Goal: Transaction & Acquisition: Purchase product/service

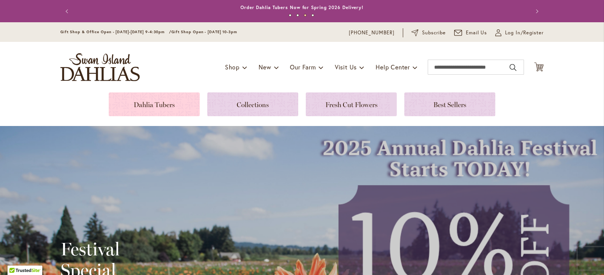
click at [154, 107] on link at bounding box center [154, 105] width 91 height 24
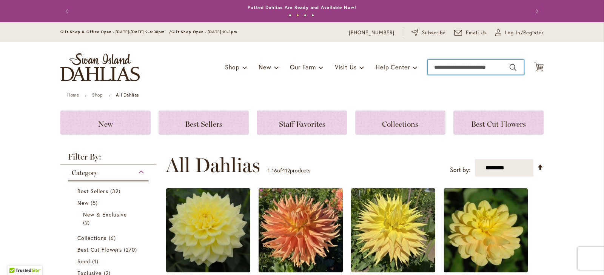
click at [431, 67] on input "Search" at bounding box center [476, 67] width 96 height 15
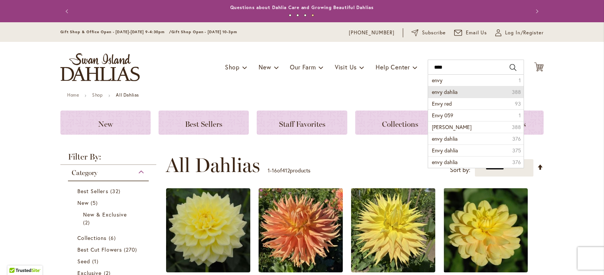
click at [450, 92] on span "envy dahlia" at bounding box center [445, 91] width 26 height 7
type input "**********"
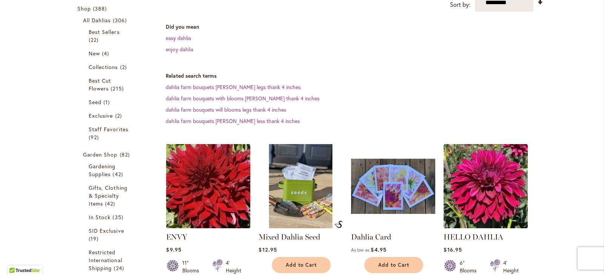
scroll to position [148, 0]
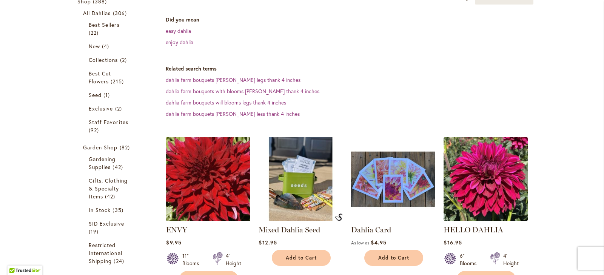
click at [181, 173] on img at bounding box center [208, 179] width 88 height 88
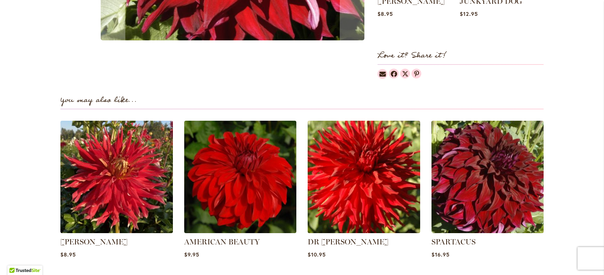
scroll to position [483, 0]
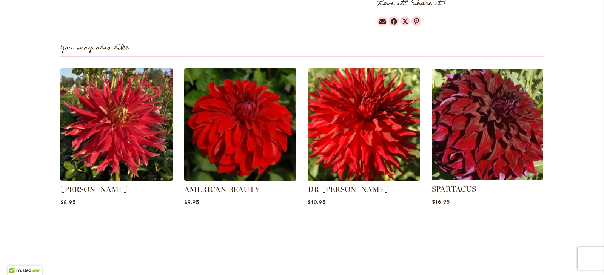
click at [473, 99] on img at bounding box center [487, 124] width 117 height 117
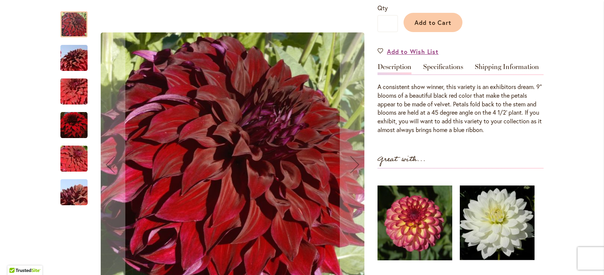
scroll to position [186, 0]
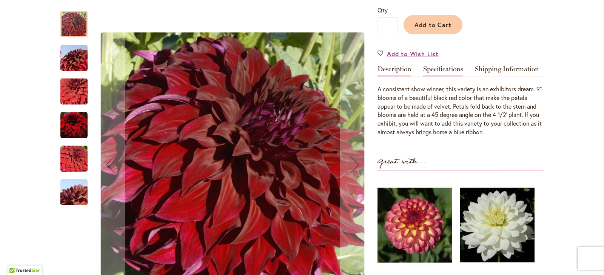
click at [427, 66] on link "Specifications" at bounding box center [443, 71] width 40 height 11
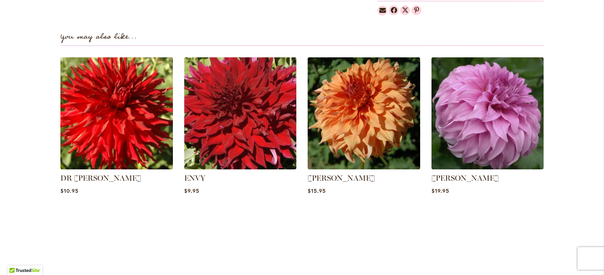
scroll to position [603, 0]
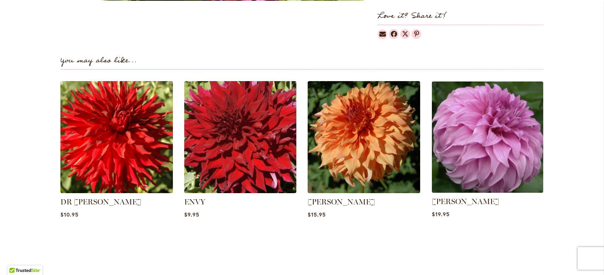
click at [492, 134] on img at bounding box center [487, 137] width 117 height 117
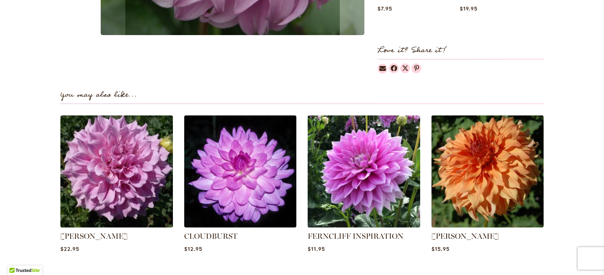
scroll to position [440, 0]
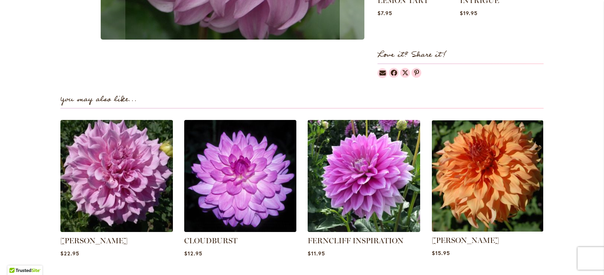
click at [452, 170] on img at bounding box center [487, 175] width 117 height 117
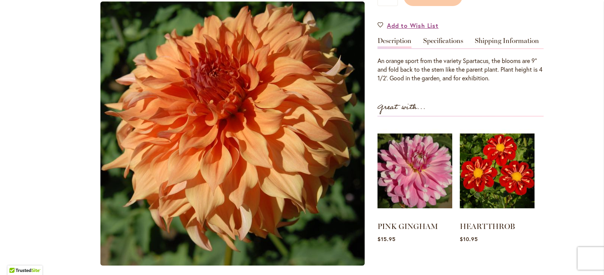
scroll to position [207, 0]
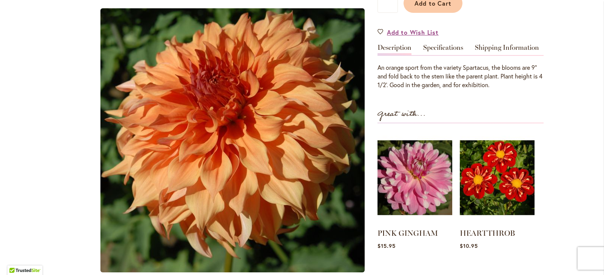
click at [386, 51] on link "Description" at bounding box center [395, 49] width 34 height 11
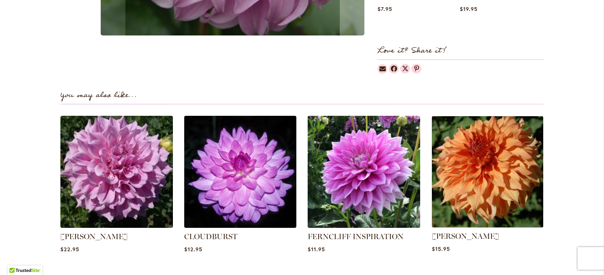
scroll to position [449, 0]
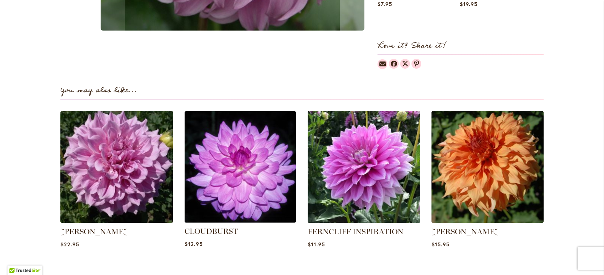
click at [224, 170] on img at bounding box center [240, 166] width 117 height 117
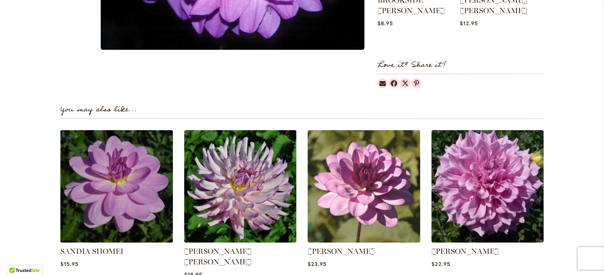
scroll to position [436, 0]
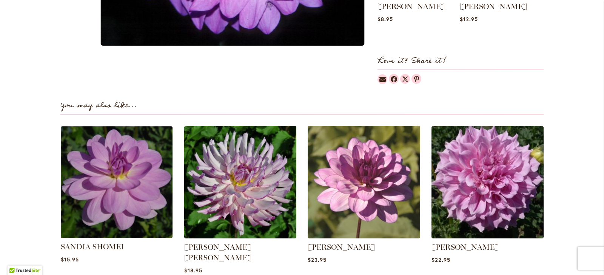
click at [94, 153] on img at bounding box center [116, 182] width 117 height 117
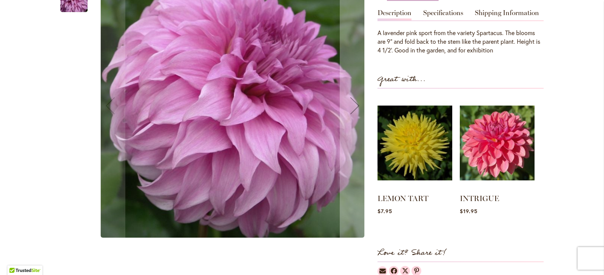
scroll to position [189, 0]
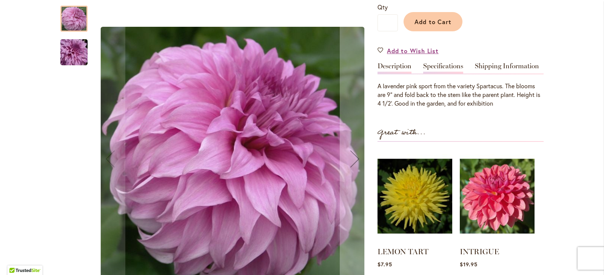
click at [437, 65] on link "Specifications" at bounding box center [443, 68] width 40 height 11
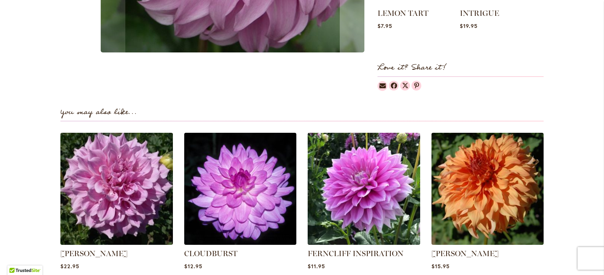
scroll to position [566, 0]
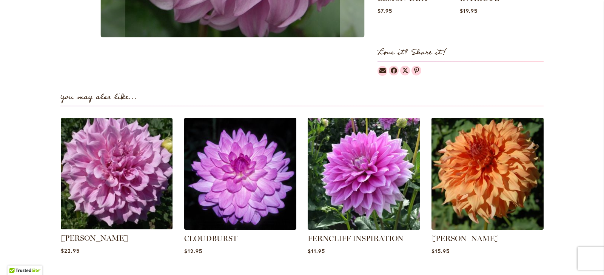
click at [133, 156] on img at bounding box center [116, 173] width 117 height 117
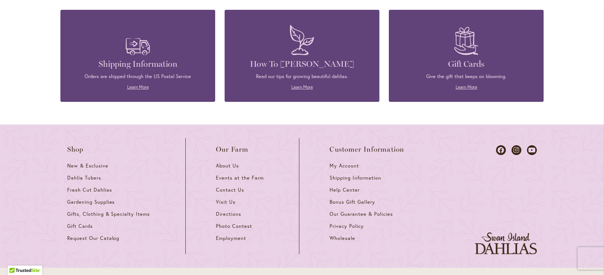
scroll to position [1233, 0]
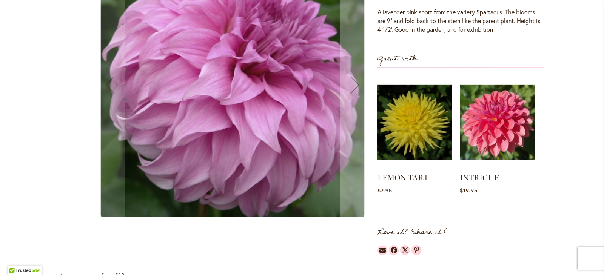
scroll to position [233, 0]
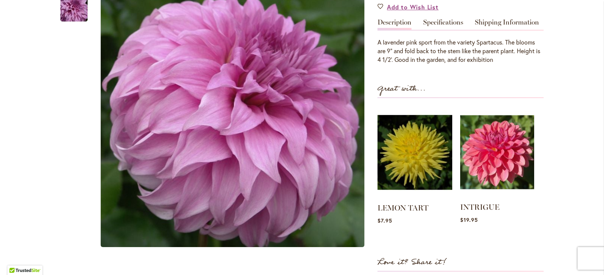
click at [515, 170] on img at bounding box center [497, 152] width 74 height 93
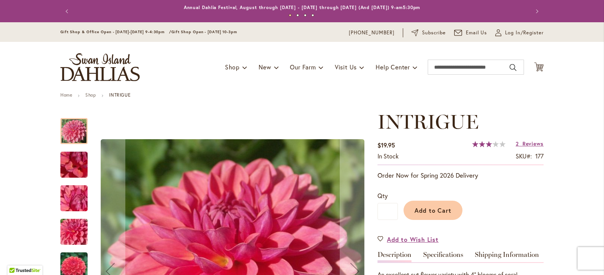
drag, startPoint x: 598, startPoint y: 43, endPoint x: 600, endPoint y: 60, distance: 16.8
click at [600, 60] on body "Skip to Accessibility Information The store will not work correctly in the case…" at bounding box center [302, 137] width 604 height 275
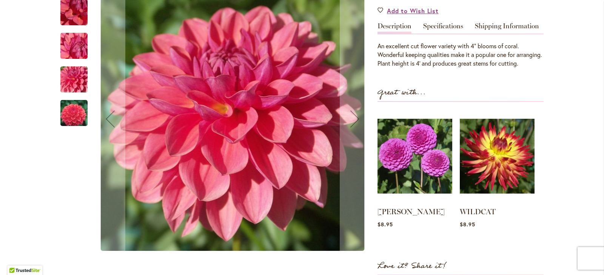
scroll to position [231, 0]
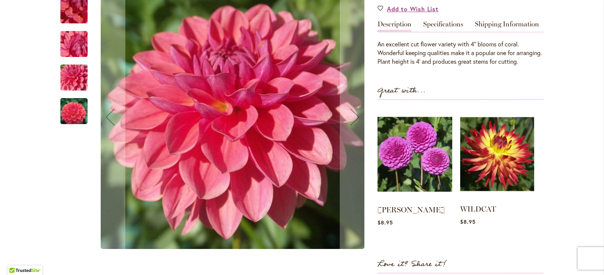
click at [502, 181] on img at bounding box center [497, 154] width 74 height 93
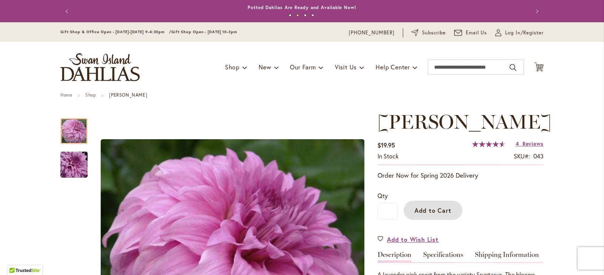
click at [440, 218] on button "Add to Cart" at bounding box center [433, 210] width 59 height 19
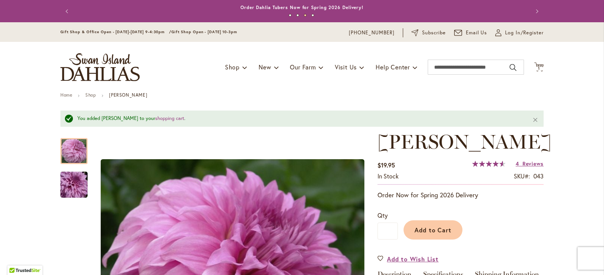
click at [453, 28] on div "Gift Shop & Office Open - Monday-Friday 9-4:30pm / Gift Shop Open - Saturday 10…" at bounding box center [302, 32] width 604 height 20
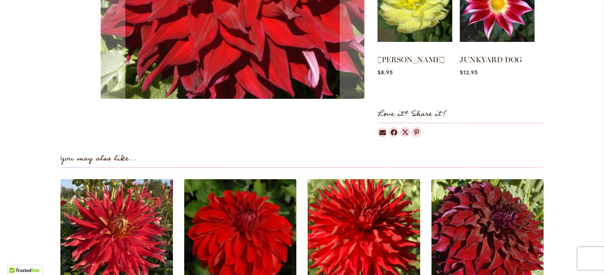
scroll to position [97, 0]
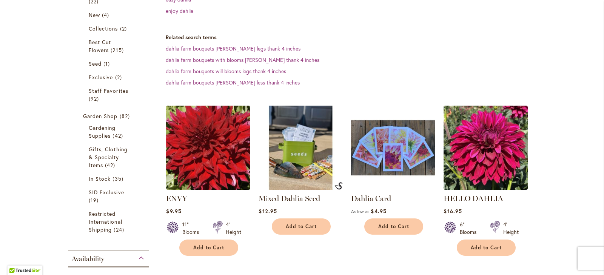
scroll to position [182, 0]
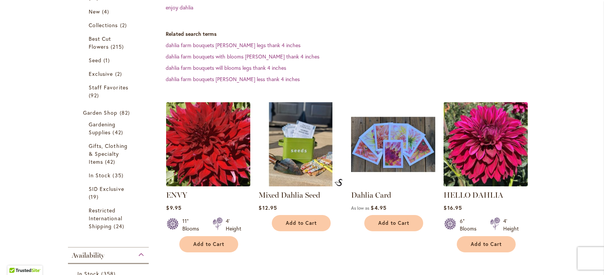
click at [479, 135] on img at bounding box center [486, 144] width 88 height 88
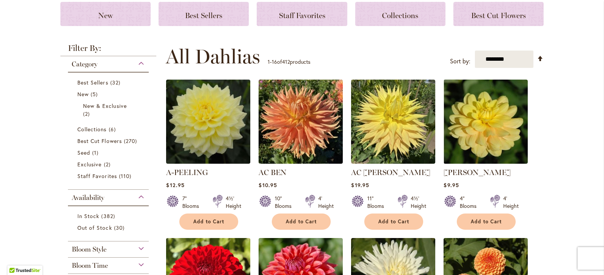
scroll to position [105, 0]
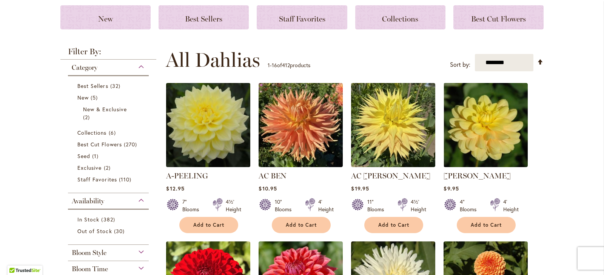
click at [214, 132] on img at bounding box center [208, 125] width 88 height 88
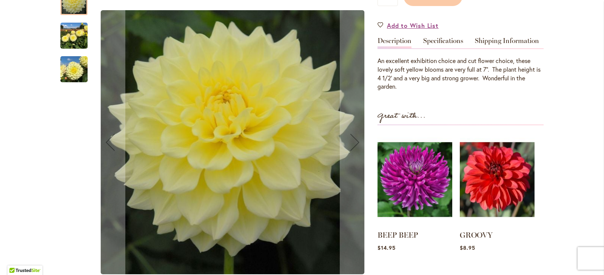
scroll to position [202, 0]
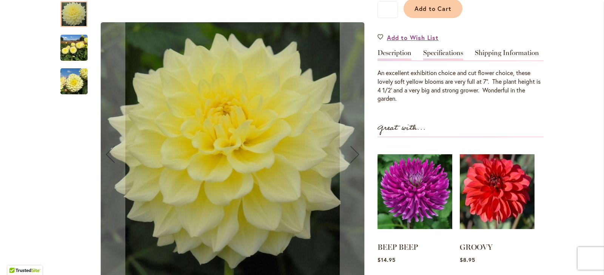
click at [443, 52] on link "Specifications" at bounding box center [443, 54] width 40 height 11
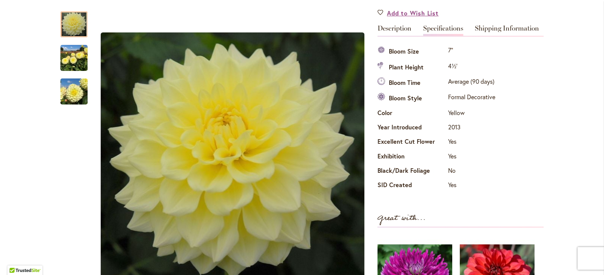
scroll to position [197, 0]
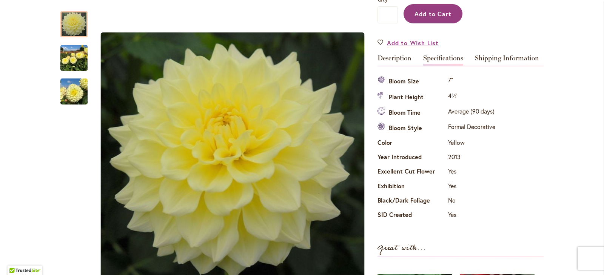
click at [425, 18] on button "Add to Cart" at bounding box center [433, 13] width 59 height 19
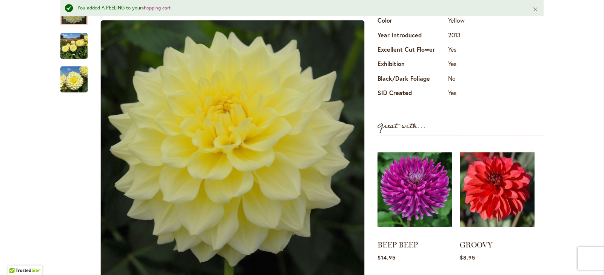
scroll to position [356, 0]
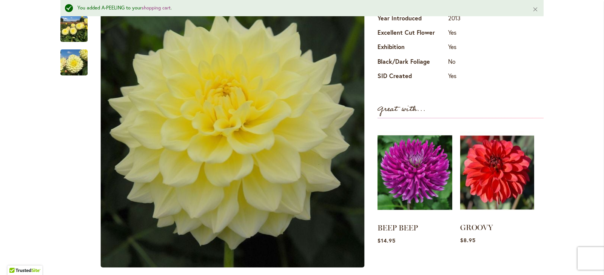
click at [503, 192] on img at bounding box center [497, 173] width 74 height 93
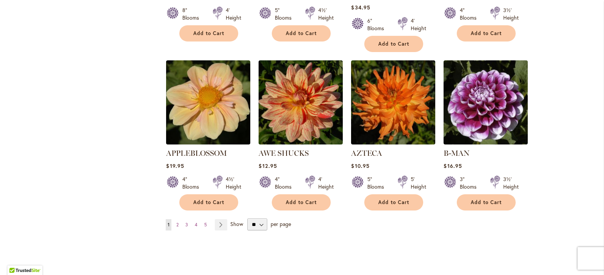
scroll to position [651, 0]
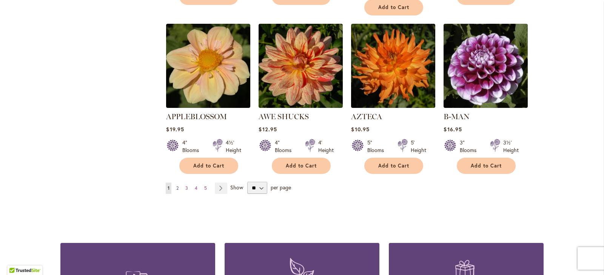
click at [176, 185] on span "2" at bounding box center [177, 188] width 2 height 6
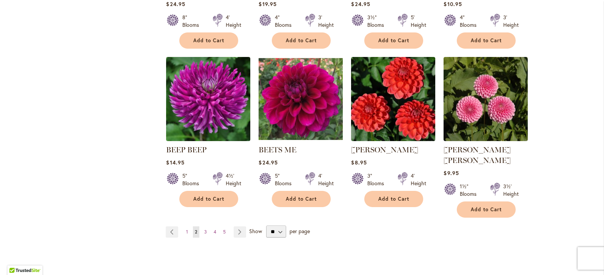
scroll to position [630, 0]
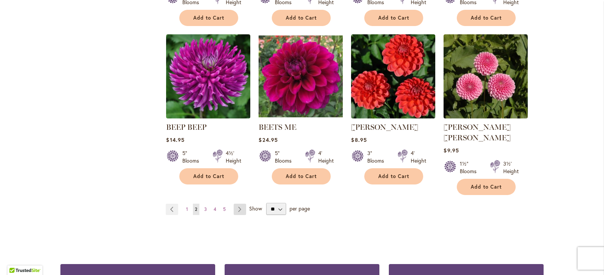
click at [237, 204] on link "Page Next" at bounding box center [240, 209] width 12 height 11
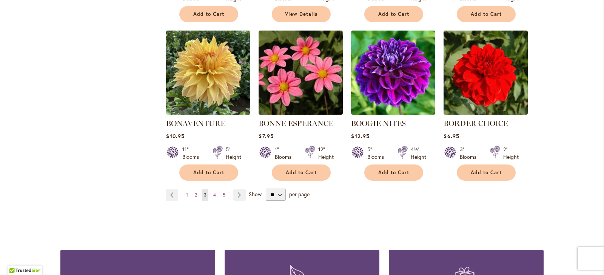
scroll to position [640, 0]
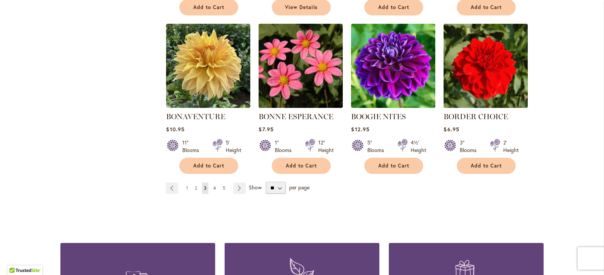
click at [214, 187] on link "Page 4" at bounding box center [214, 188] width 6 height 11
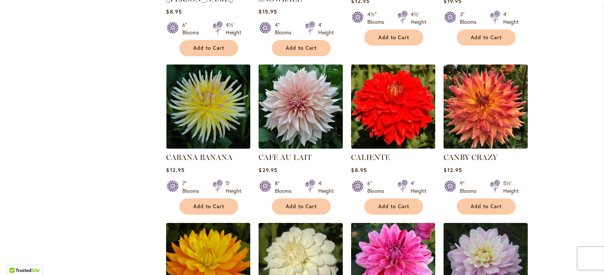
scroll to position [491, 0]
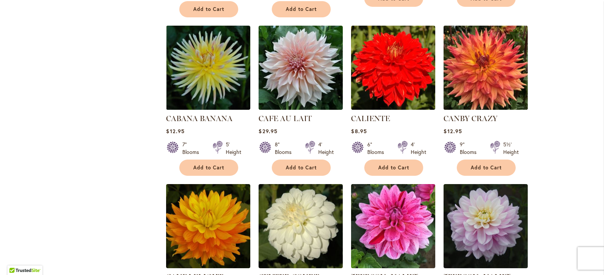
click at [468, 62] on img at bounding box center [486, 68] width 88 height 88
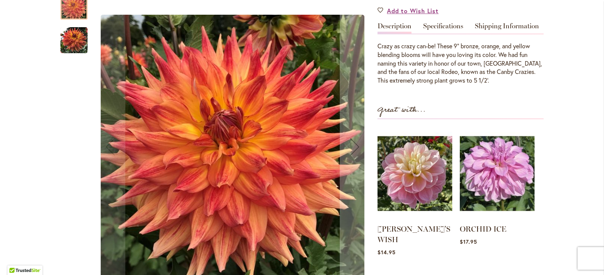
scroll to position [218, 0]
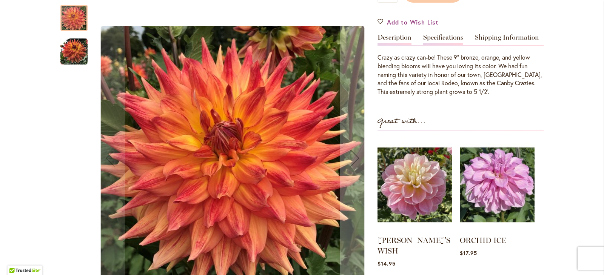
click at [446, 35] on link "Specifications" at bounding box center [443, 39] width 40 height 11
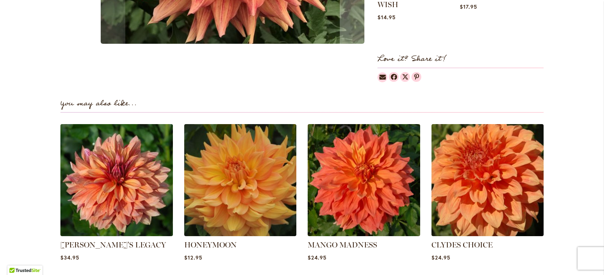
scroll to position [558, 0]
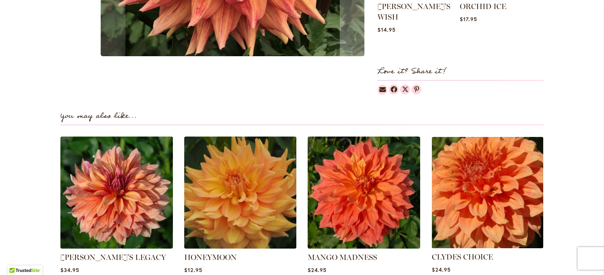
click at [510, 139] on img at bounding box center [487, 192] width 117 height 117
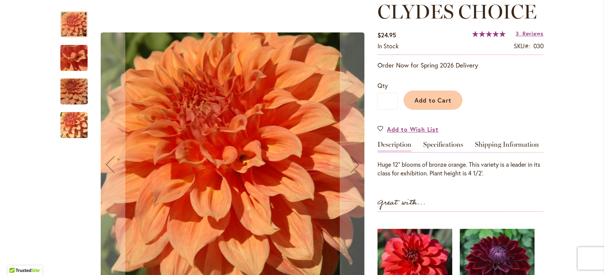
scroll to position [154, 0]
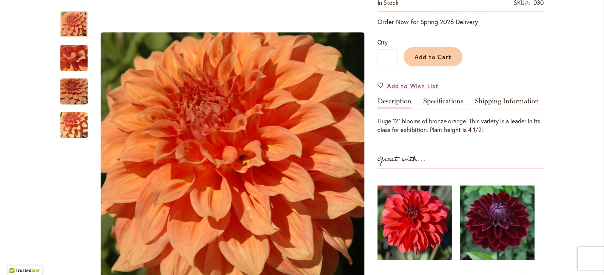
click at [428, 96] on div "CLYDES CHOICE $24.95 In stock SKU 030 Rating: 100 % of 100 3 Reviews Add Your R…" at bounding box center [461, 156] width 166 height 399
click at [435, 99] on link "Specifications" at bounding box center [443, 103] width 40 height 11
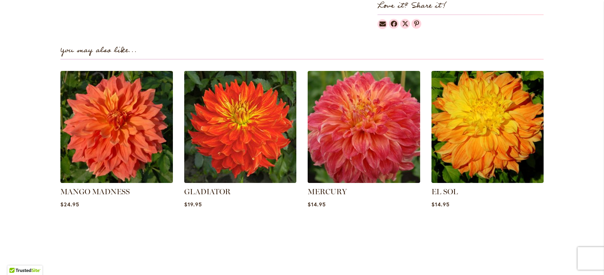
scroll to position [606, 0]
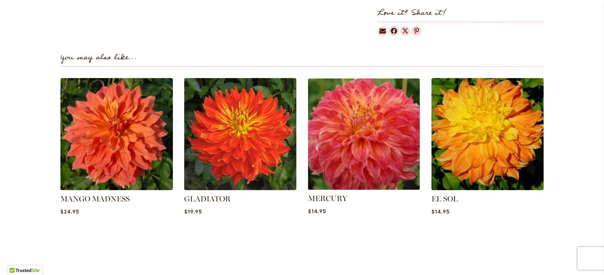
click at [394, 131] on img at bounding box center [363, 134] width 117 height 117
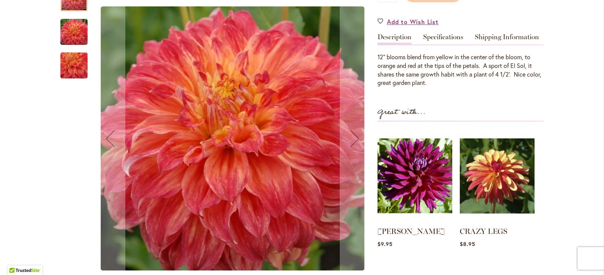
scroll to position [234, 0]
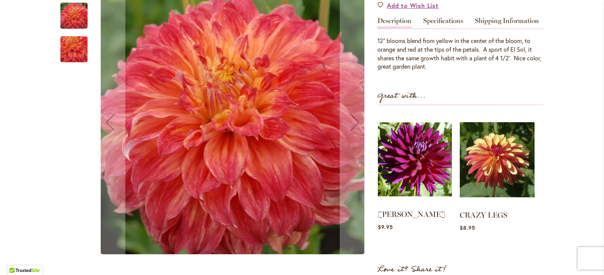
click at [415, 153] on img at bounding box center [415, 159] width 74 height 93
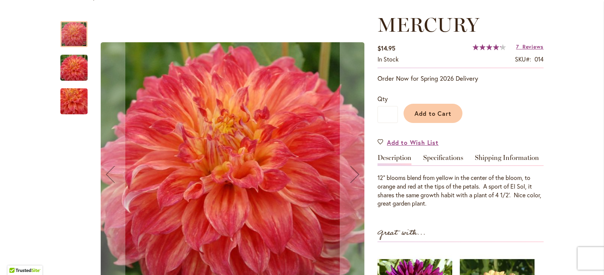
scroll to position [113, 0]
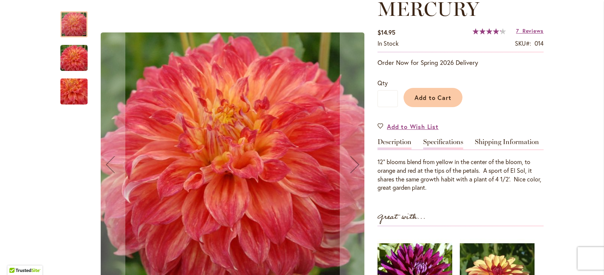
click at [438, 142] on link "Specifications" at bounding box center [443, 144] width 40 height 11
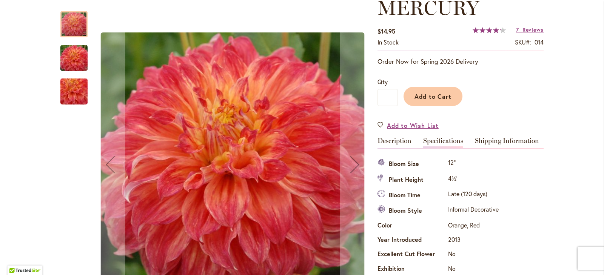
scroll to position [0, 0]
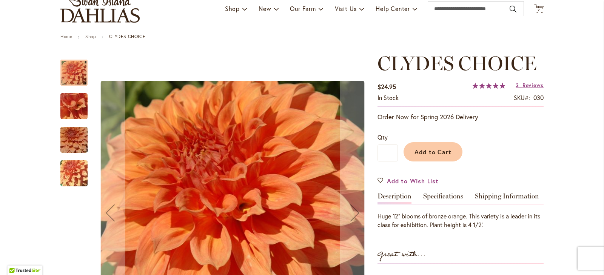
scroll to position [39, 0]
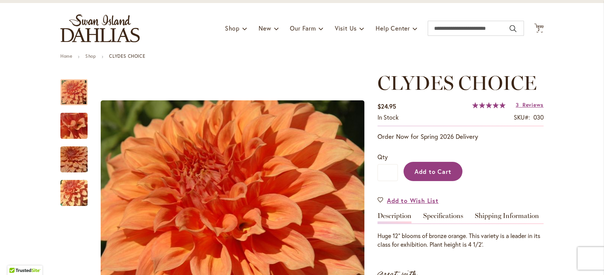
click at [441, 170] on span "Add to Cart" at bounding box center [433, 172] width 37 height 8
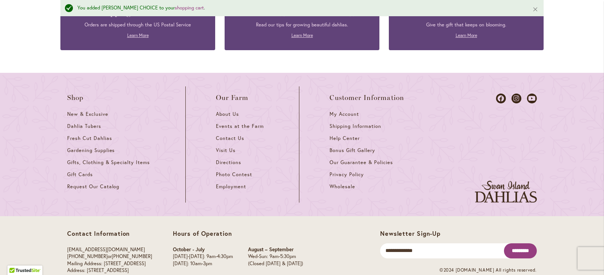
scroll to position [1244, 0]
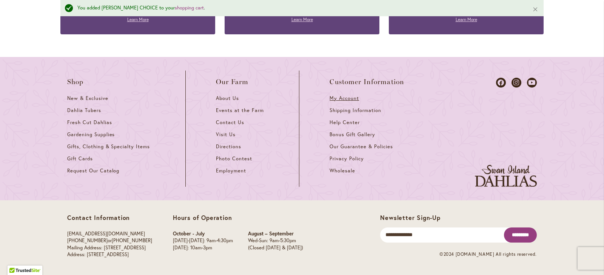
click at [349, 96] on span "My Account" at bounding box center [344, 98] width 29 height 6
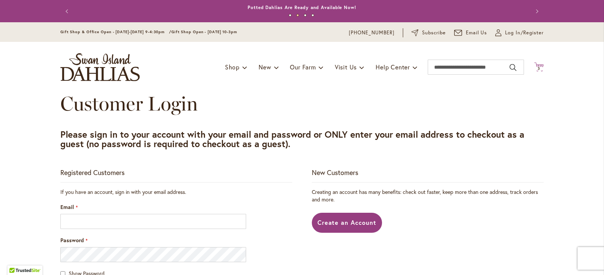
click at [539, 64] on icon at bounding box center [538, 66] width 9 height 9
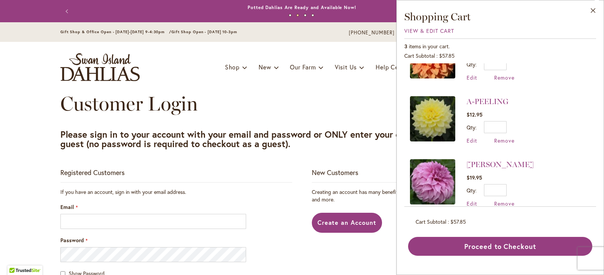
scroll to position [49, 0]
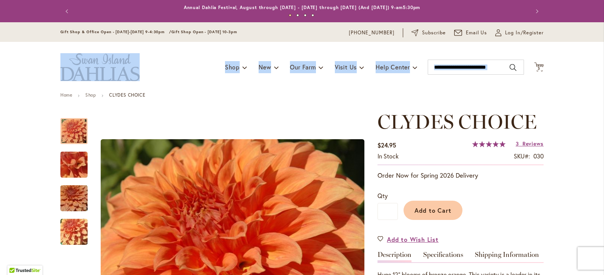
drag, startPoint x: 599, startPoint y: 46, endPoint x: 600, endPoint y: 57, distance: 10.7
click at [600, 57] on body "Skip to Accessibility Information The store will not work correctly in the case…" at bounding box center [302, 137] width 604 height 275
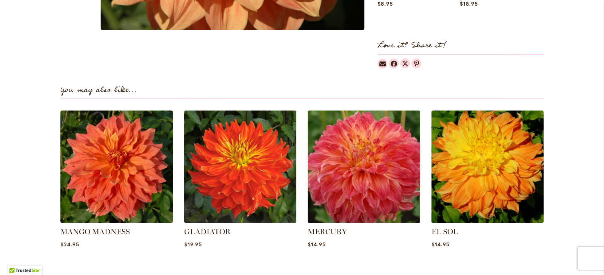
scroll to position [487, 0]
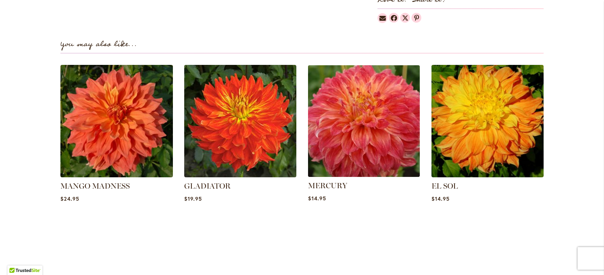
click at [389, 139] on img at bounding box center [363, 121] width 117 height 117
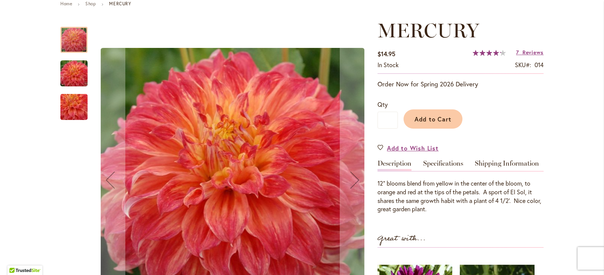
scroll to position [32, 0]
